Goal: Task Accomplishment & Management: Complete application form

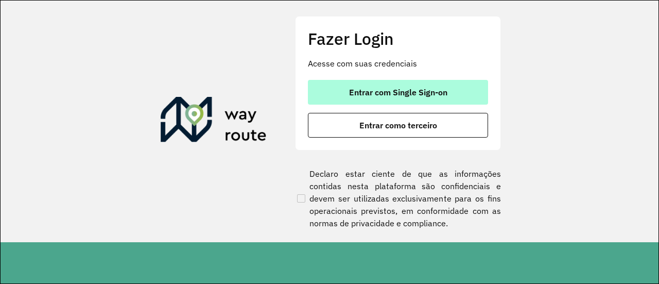
click at [410, 98] on button "Entrar com Single Sign-on" at bounding box center [398, 92] width 180 height 25
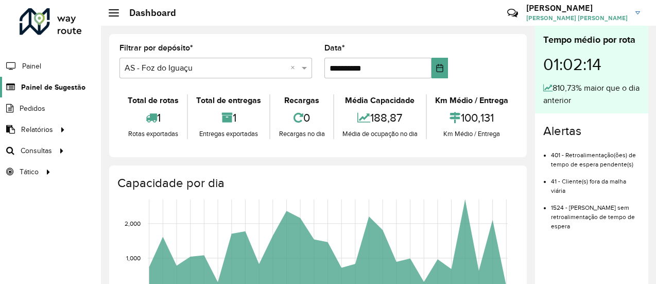
click at [48, 83] on span "Painel de Sugestão" at bounding box center [53, 87] width 64 height 11
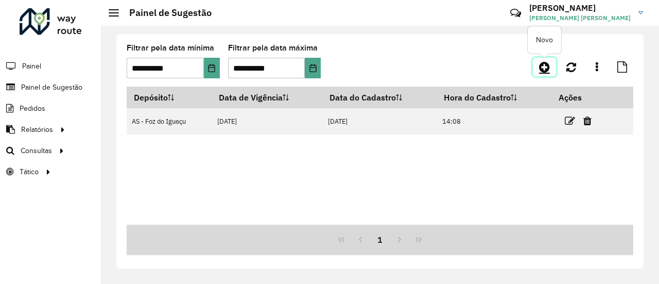
click at [543, 62] on icon at bounding box center [544, 67] width 11 height 12
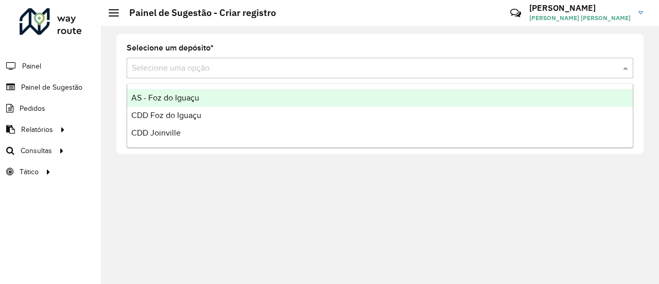
click at [289, 71] on input "text" at bounding box center [370, 68] width 476 height 12
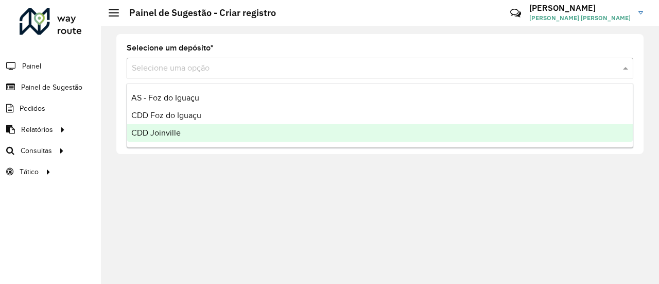
click at [239, 128] on div "CDD Joinville" at bounding box center [380, 133] width 506 height 18
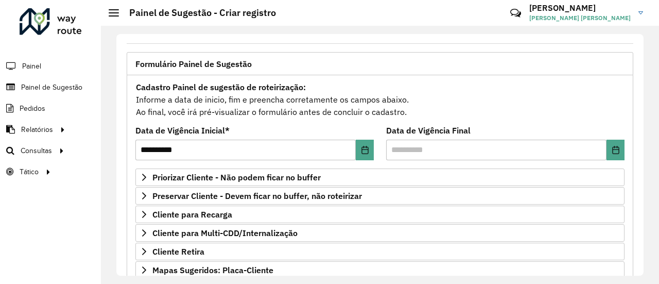
scroll to position [103, 0]
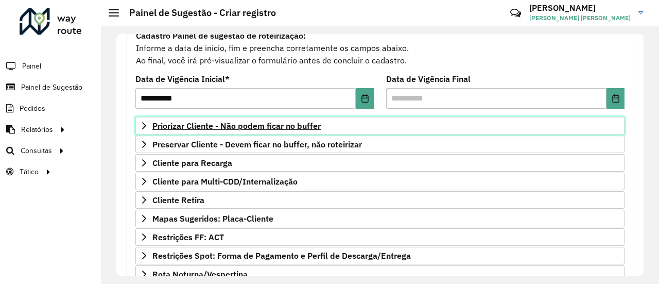
click at [294, 125] on span "Priorizar Cliente - Não podem ficar no buffer" at bounding box center [236, 126] width 168 height 8
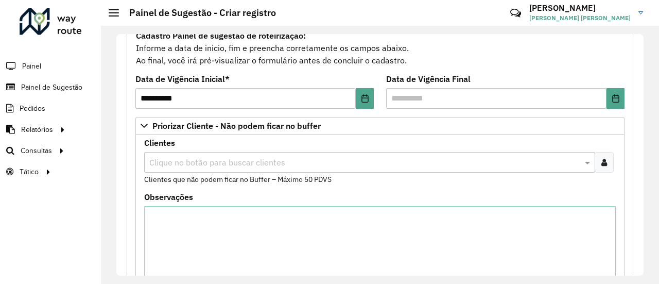
click at [277, 158] on input "text" at bounding box center [365, 163] width 436 height 12
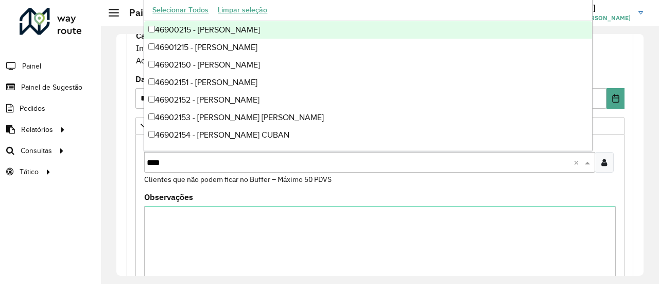
type input "*****"
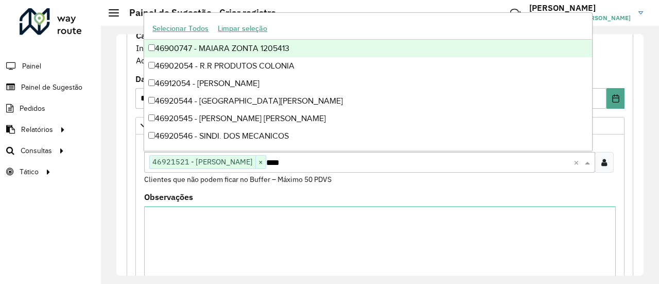
type input "*****"
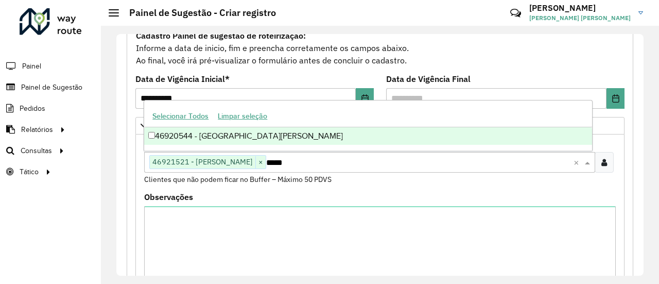
click at [273, 137] on div "46920544 - [GEOGRAPHIC_DATA][PERSON_NAME]" at bounding box center [368, 136] width 448 height 18
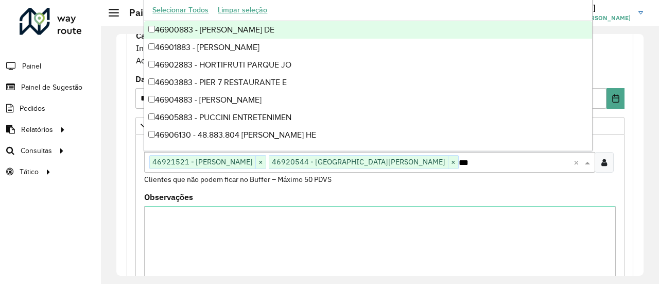
type input "****"
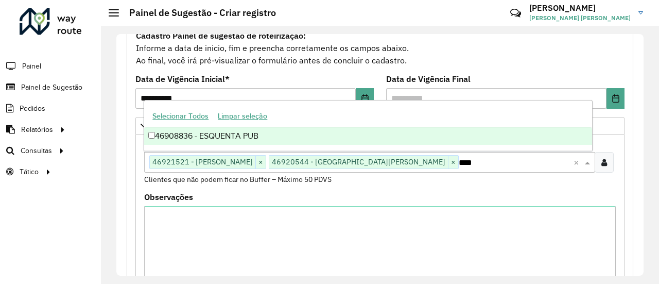
click at [273, 137] on div "46908836 - ESQUENTA PUB" at bounding box center [368, 136] width 448 height 18
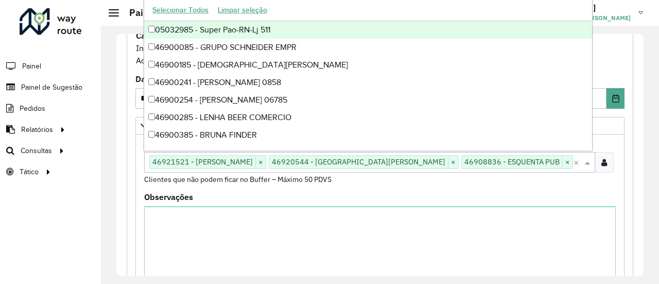
type input "****"
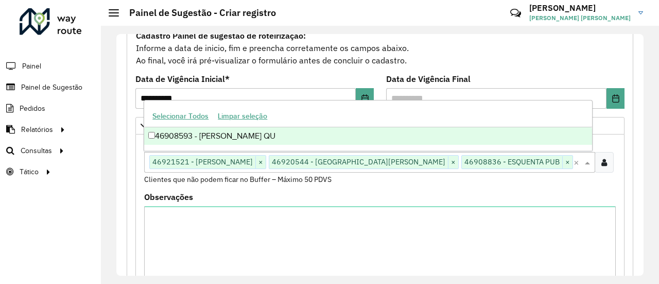
click at [273, 137] on div "46908593 - [PERSON_NAME] QU" at bounding box center [368, 136] width 448 height 18
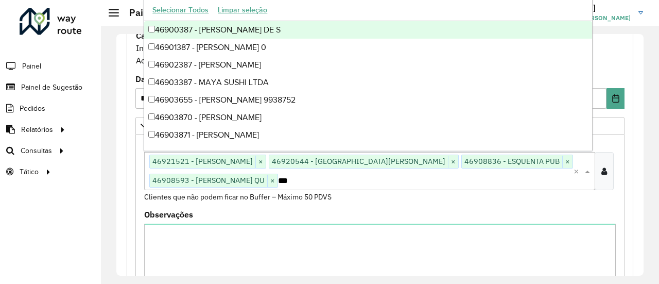
type input "****"
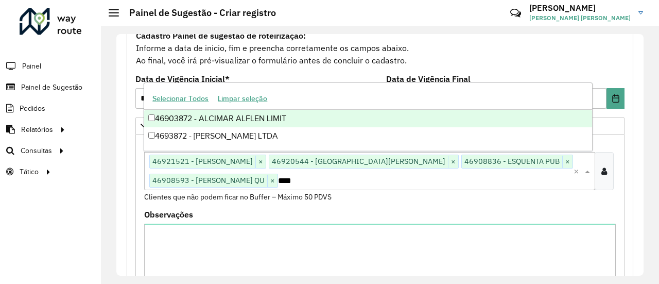
click at [249, 123] on div "46903872 - ALCIMAR ALFLEN LIMIT" at bounding box center [368, 119] width 448 height 18
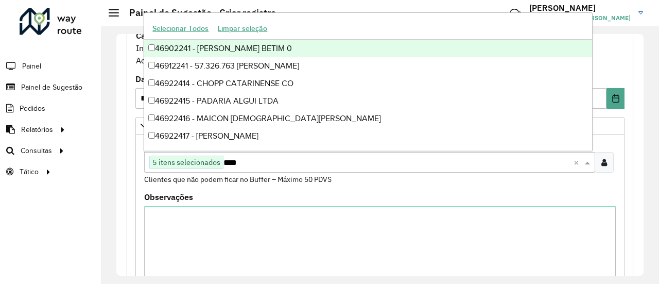
type input "*****"
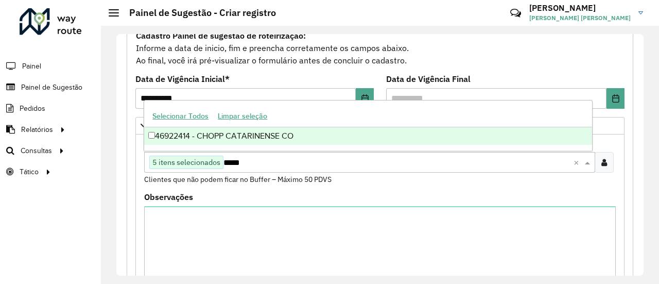
click at [271, 137] on div "46922414 - CHOPP CATARINENSE CO" at bounding box center [368, 136] width 448 height 18
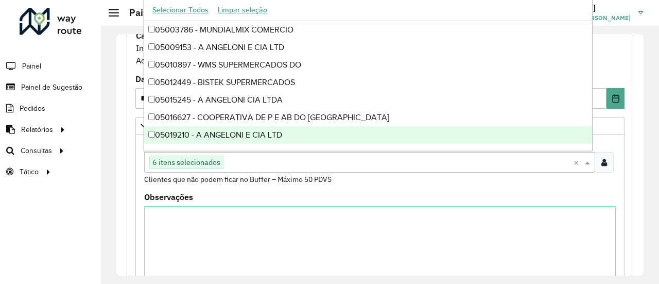
click at [308, 188] on formly-field "Clientes Clique no botão para buscar clientes 6 itens selecionados × Clientes q…" at bounding box center [380, 166] width 484 height 54
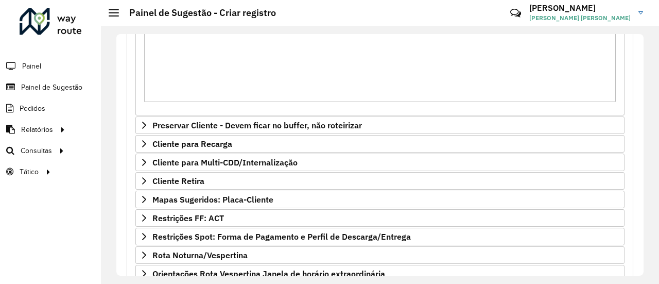
scroll to position [309, 0]
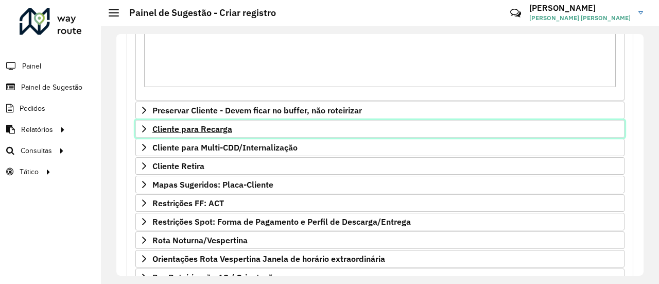
click at [208, 125] on span "Cliente para Recarga" at bounding box center [192, 129] width 80 height 8
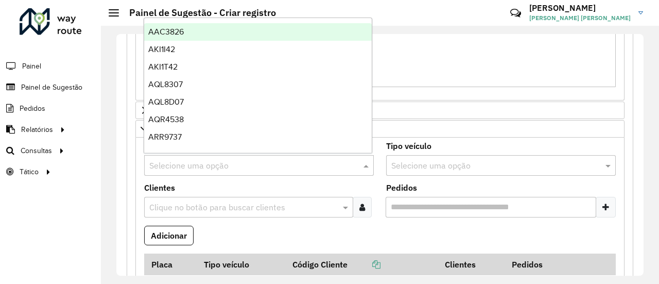
click at [208, 160] on input "text" at bounding box center [248, 166] width 199 height 12
type input "***"
click at [190, 35] on div "REC0001" at bounding box center [258, 32] width 228 height 18
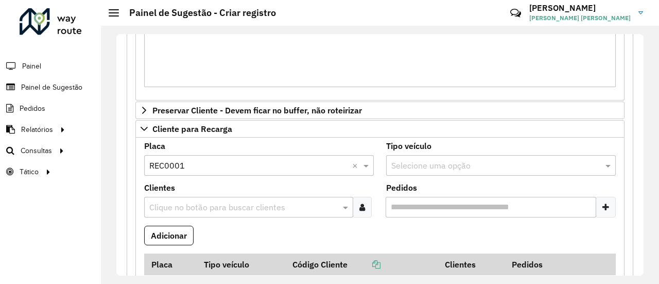
click at [231, 208] on input "text" at bounding box center [244, 207] width 194 height 12
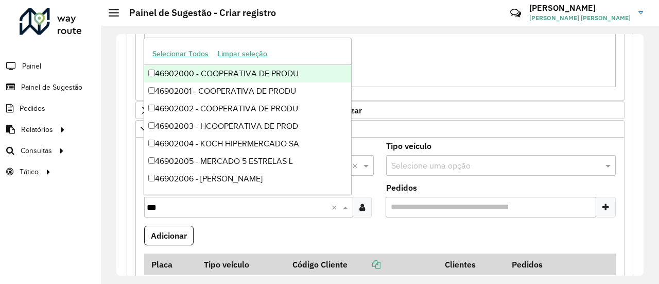
type input "****"
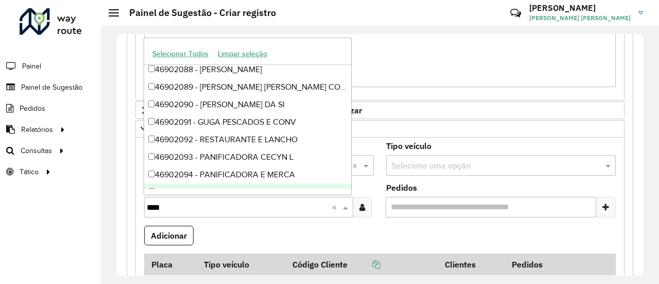
scroll to position [1645, 0]
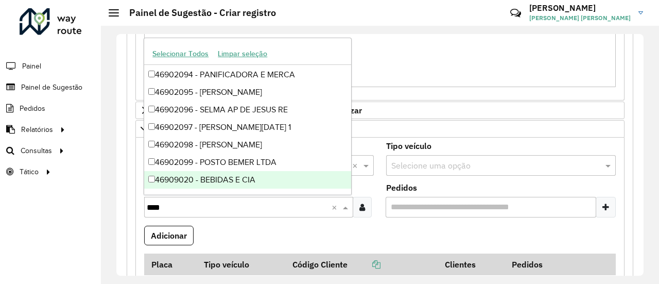
click at [235, 184] on div "46909020 - BEBIDAS E CIA" at bounding box center [247, 180] width 207 height 18
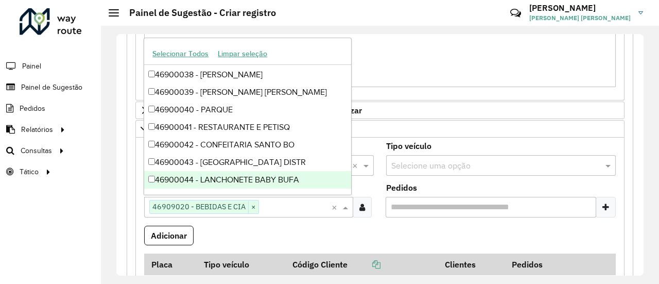
click at [301, 226] on formly-field "Adicionar" at bounding box center [380, 240] width 484 height 28
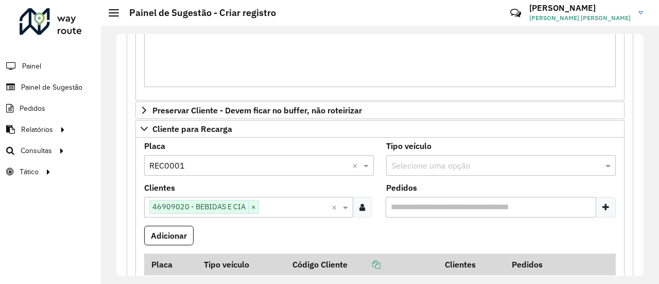
scroll to position [361, 0]
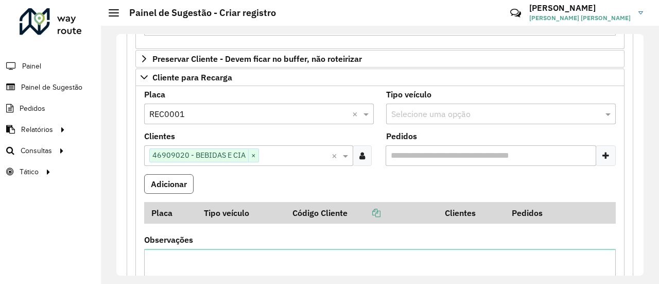
click at [178, 185] on button "Adicionar" at bounding box center [168, 184] width 49 height 20
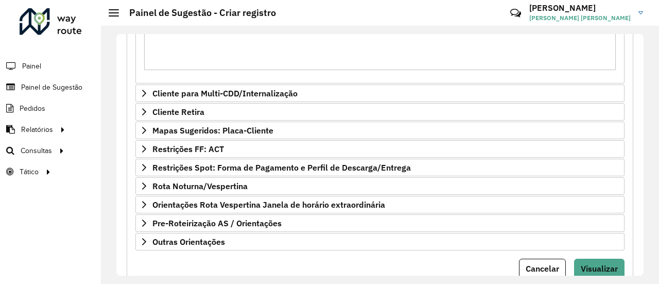
scroll to position [670, 0]
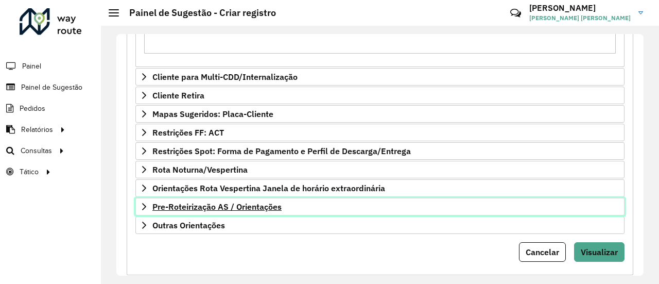
click at [207, 202] on span "Pre-Roteirização AS / Orientações" at bounding box center [216, 206] width 129 height 8
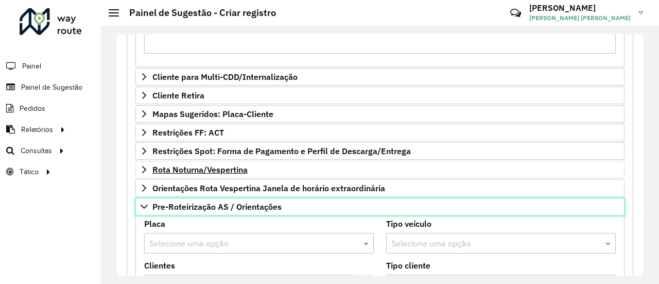
scroll to position [773, 0]
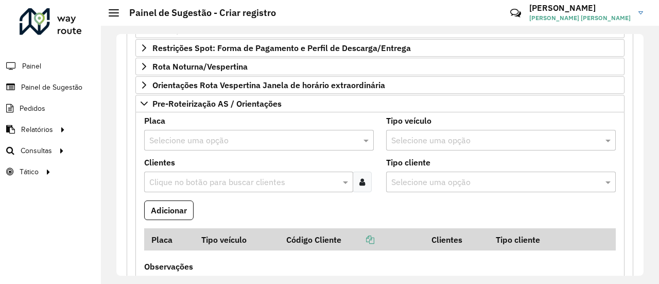
click at [214, 176] on input "text" at bounding box center [244, 182] width 194 height 12
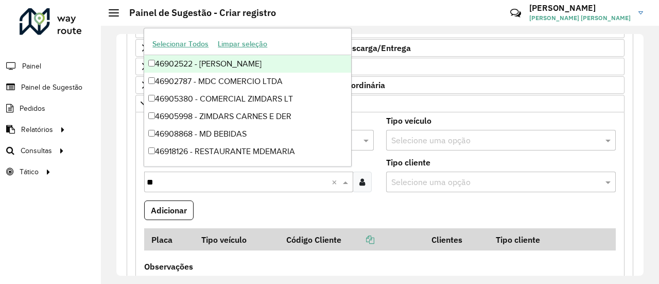
type input "*"
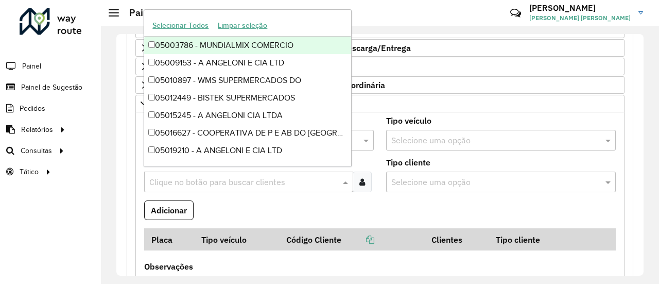
click at [228, 190] on formly-field "Clientes Clique no botão para buscar clientes" at bounding box center [259, 180] width 242 height 42
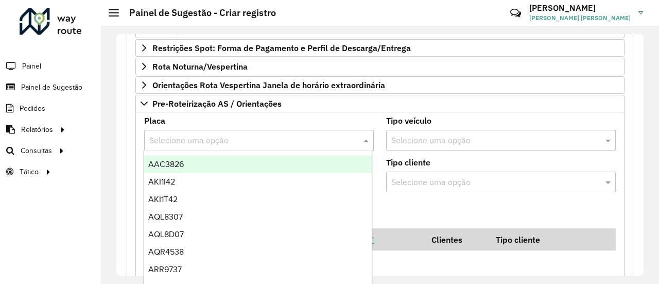
click at [229, 137] on input "text" at bounding box center [248, 140] width 199 height 12
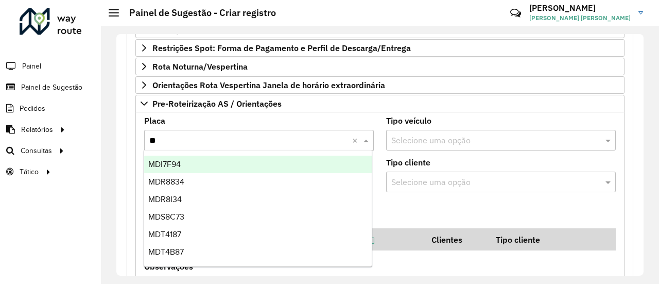
type input "***"
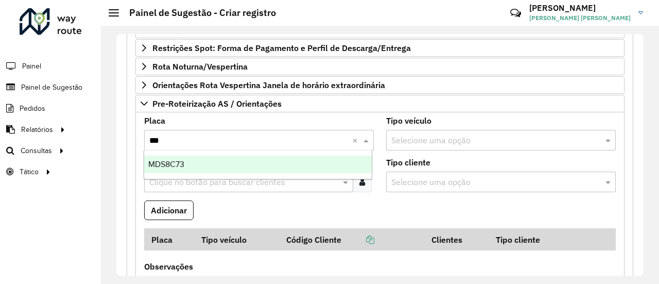
click at [220, 159] on div "MDS8C73" at bounding box center [258, 165] width 228 height 18
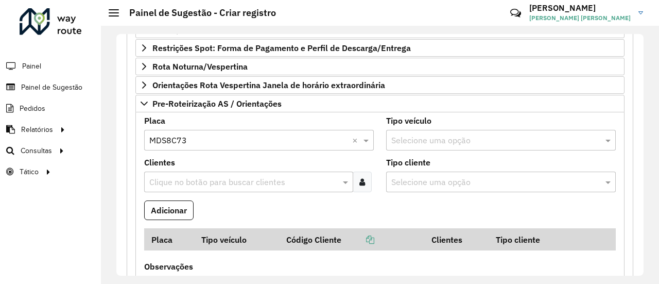
click at [162, 156] on label "Clientes" at bounding box center [159, 162] width 31 height 12
click at [178, 176] on input "text" at bounding box center [244, 182] width 194 height 12
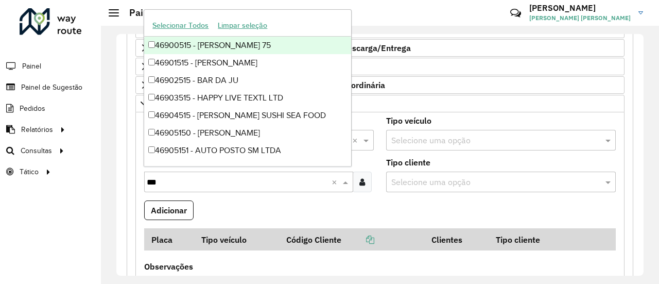
type input "****"
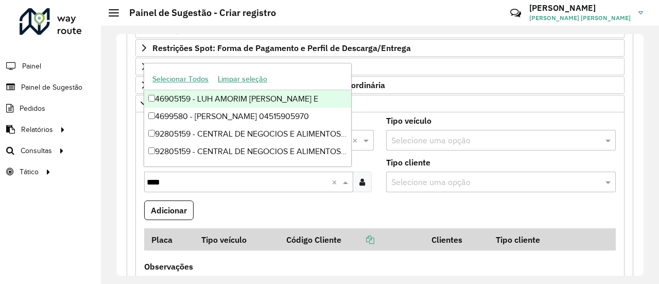
click at [212, 100] on div "46905159 - LUH AMORIM [PERSON_NAME] E" at bounding box center [247, 99] width 207 height 18
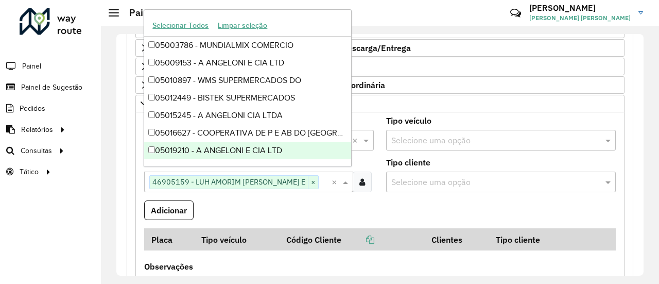
click at [313, 200] on formly-field "Adicionar" at bounding box center [380, 214] width 484 height 28
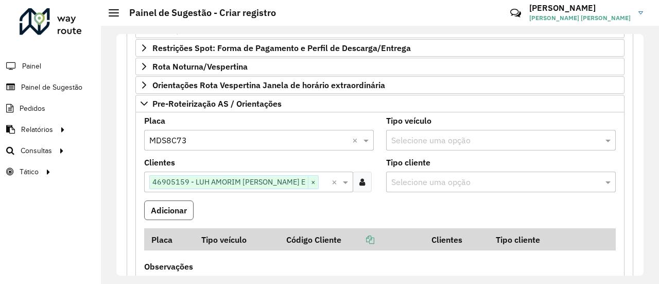
click at [173, 205] on button "Adicionar" at bounding box center [168, 210] width 49 height 20
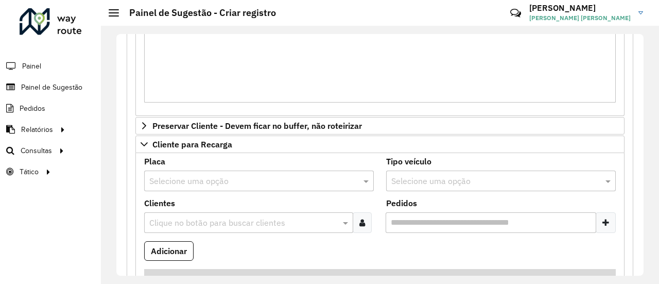
scroll to position [309, 0]
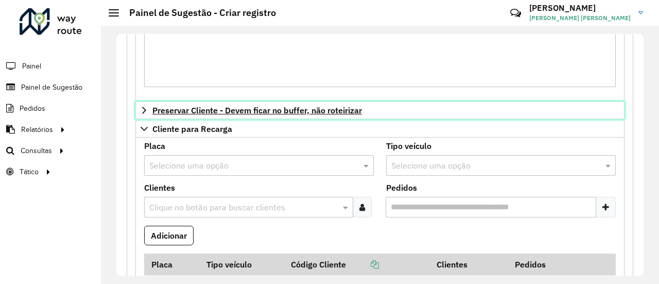
click at [316, 107] on span "Preservar Cliente - Devem ficar no buffer, não roteirizar" at bounding box center [257, 110] width 210 height 8
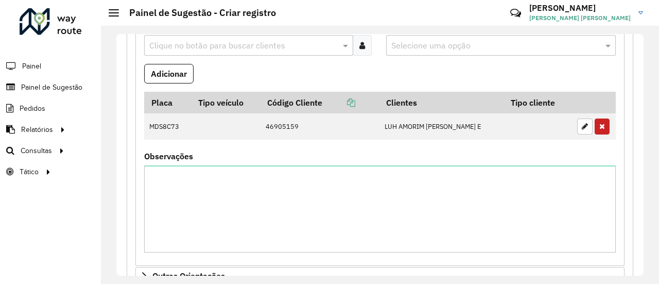
scroll to position [1133, 0]
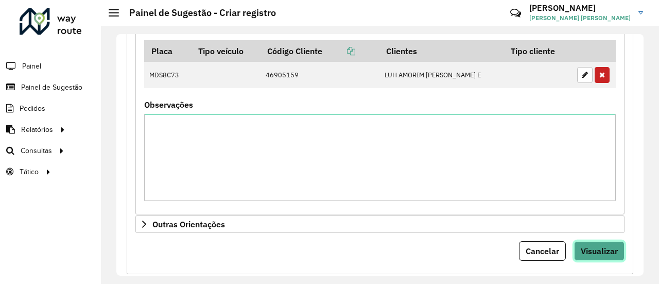
click at [592, 248] on span "Visualizar" at bounding box center [599, 251] width 37 height 10
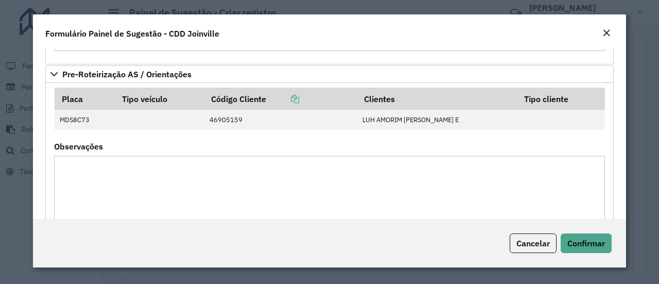
scroll to position [563, 0]
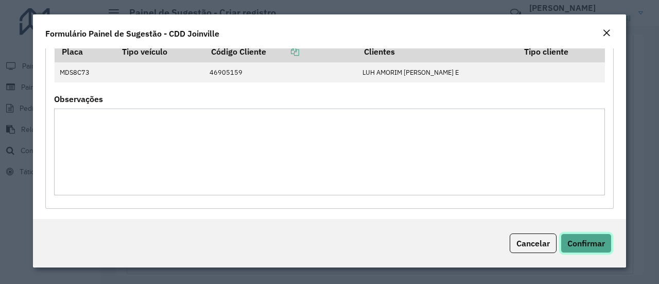
click at [586, 241] on span "Confirmar" at bounding box center [587, 243] width 38 height 10
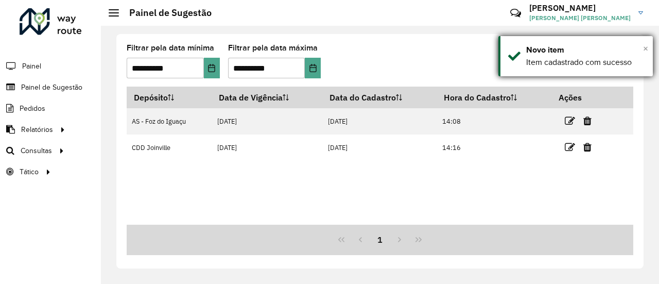
click at [648, 47] on span "×" at bounding box center [645, 48] width 5 height 11
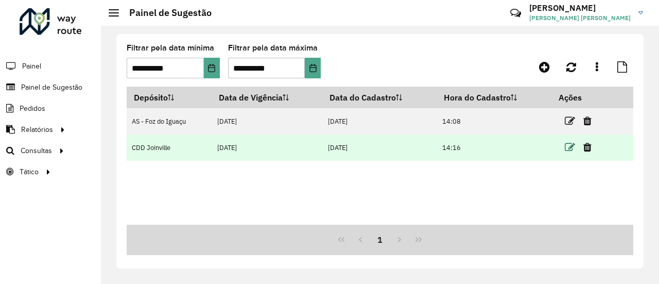
click at [571, 150] on icon at bounding box center [570, 147] width 10 height 10
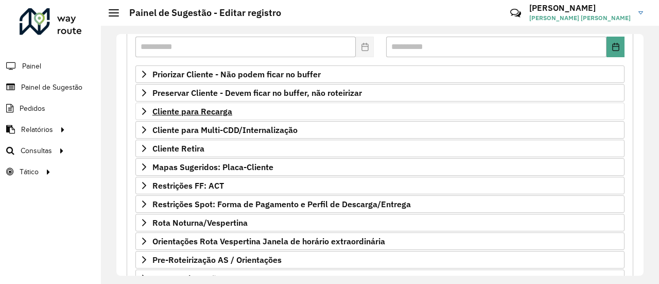
scroll to position [206, 0]
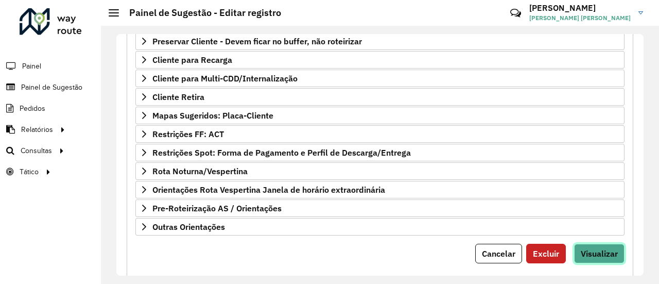
click at [597, 248] on span "Visualizar" at bounding box center [599, 253] width 37 height 10
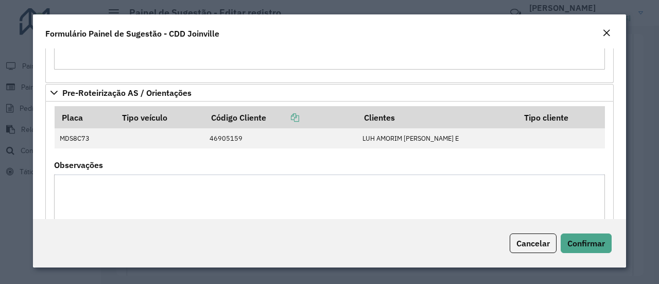
scroll to position [459, 0]
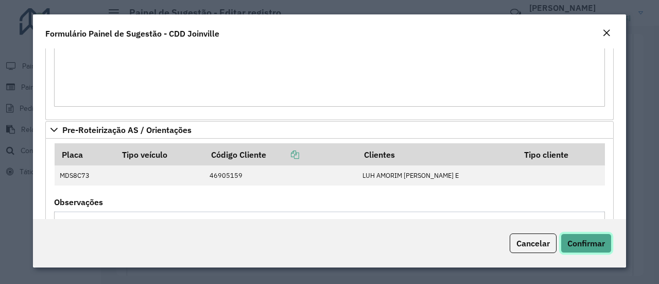
click at [597, 246] on span "Confirmar" at bounding box center [587, 243] width 38 height 10
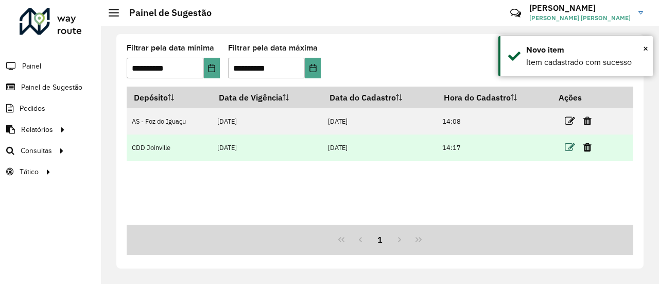
click at [574, 150] on icon at bounding box center [570, 147] width 10 height 10
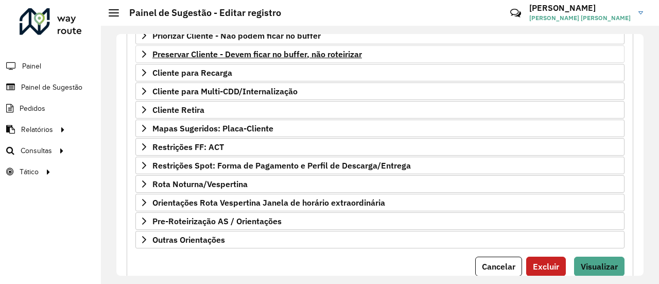
scroll to position [206, 0]
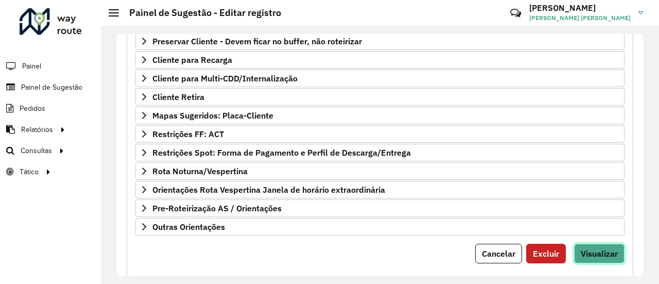
click at [616, 255] on button "Visualizar" at bounding box center [599, 254] width 50 height 20
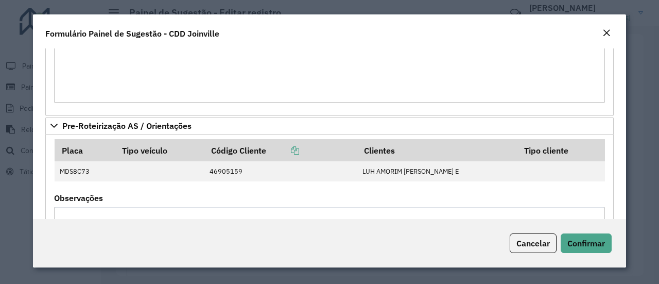
scroll to position [563, 0]
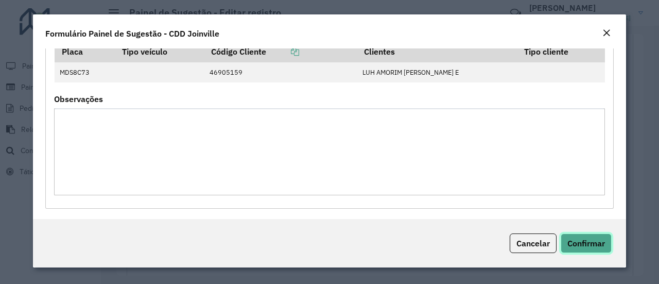
click at [597, 250] on button "Confirmar" at bounding box center [586, 243] width 51 height 20
